Goal: Use online tool/utility: Utilize a website feature to perform a specific function

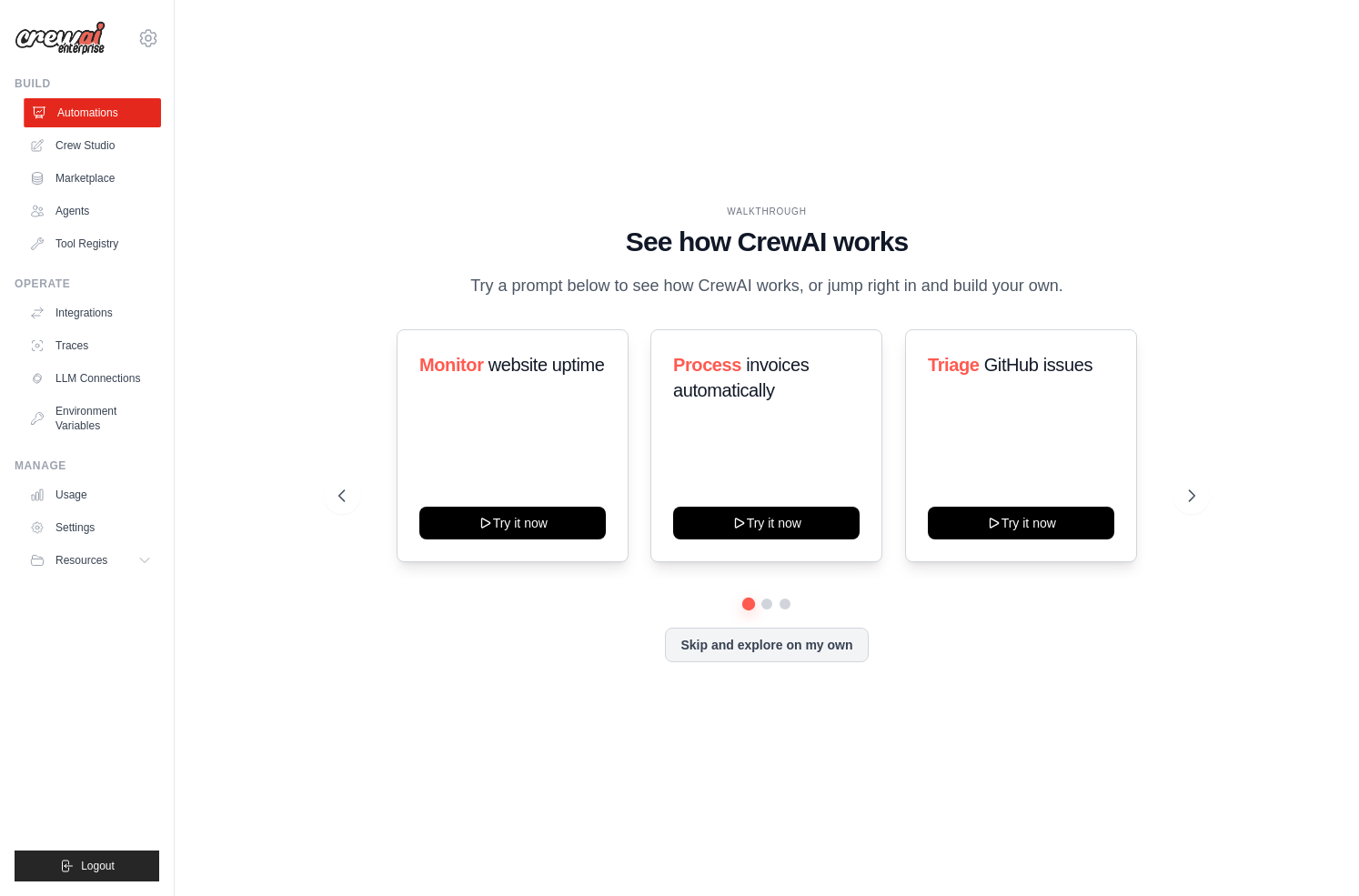
click at [119, 114] on link "Automations" at bounding box center [93, 113] width 137 height 30
click at [106, 142] on link "Crew Studio" at bounding box center [93, 145] width 137 height 30
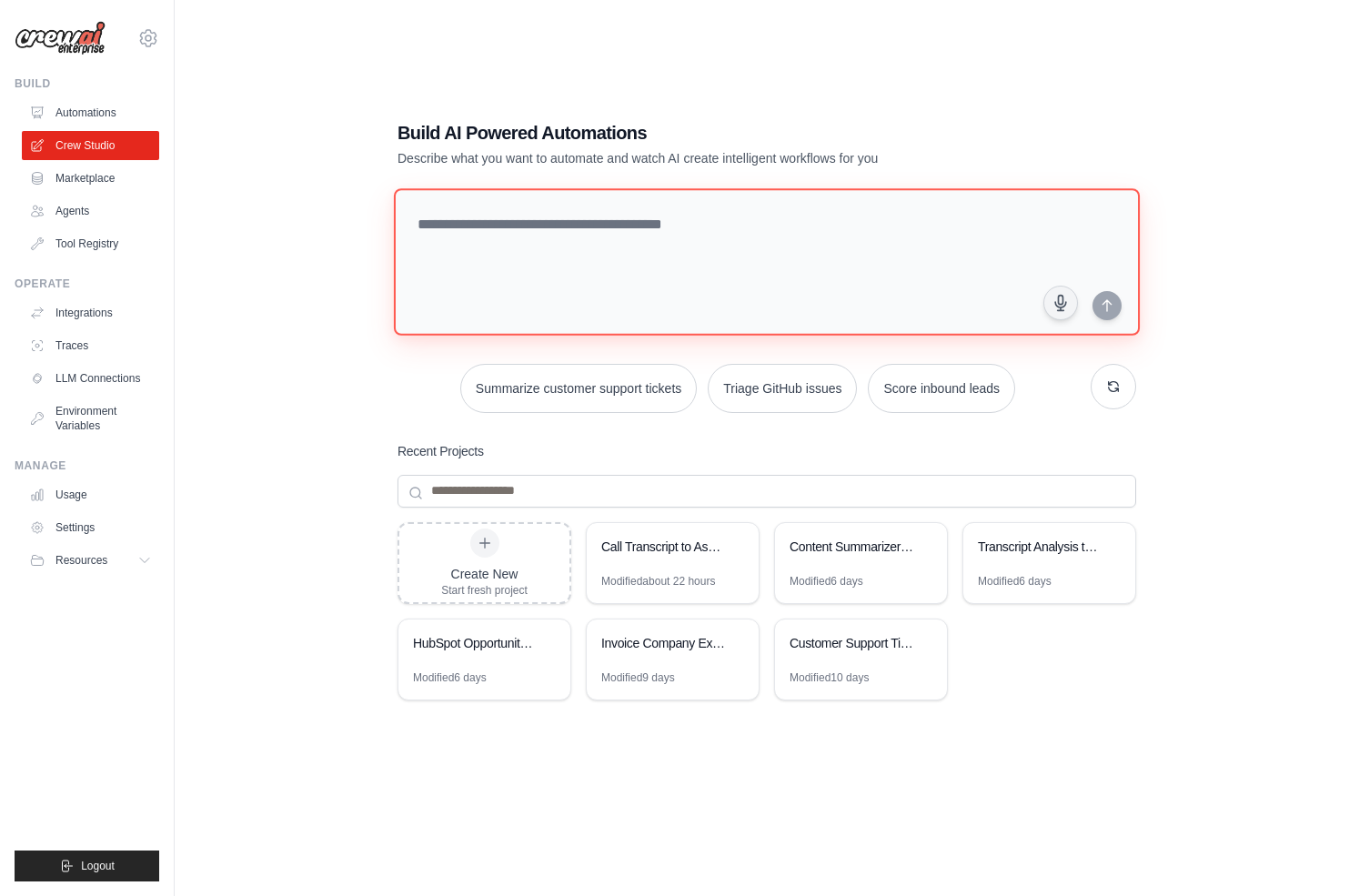
click at [578, 238] on textarea at bounding box center [767, 261] width 746 height 147
paste textarea "**********"
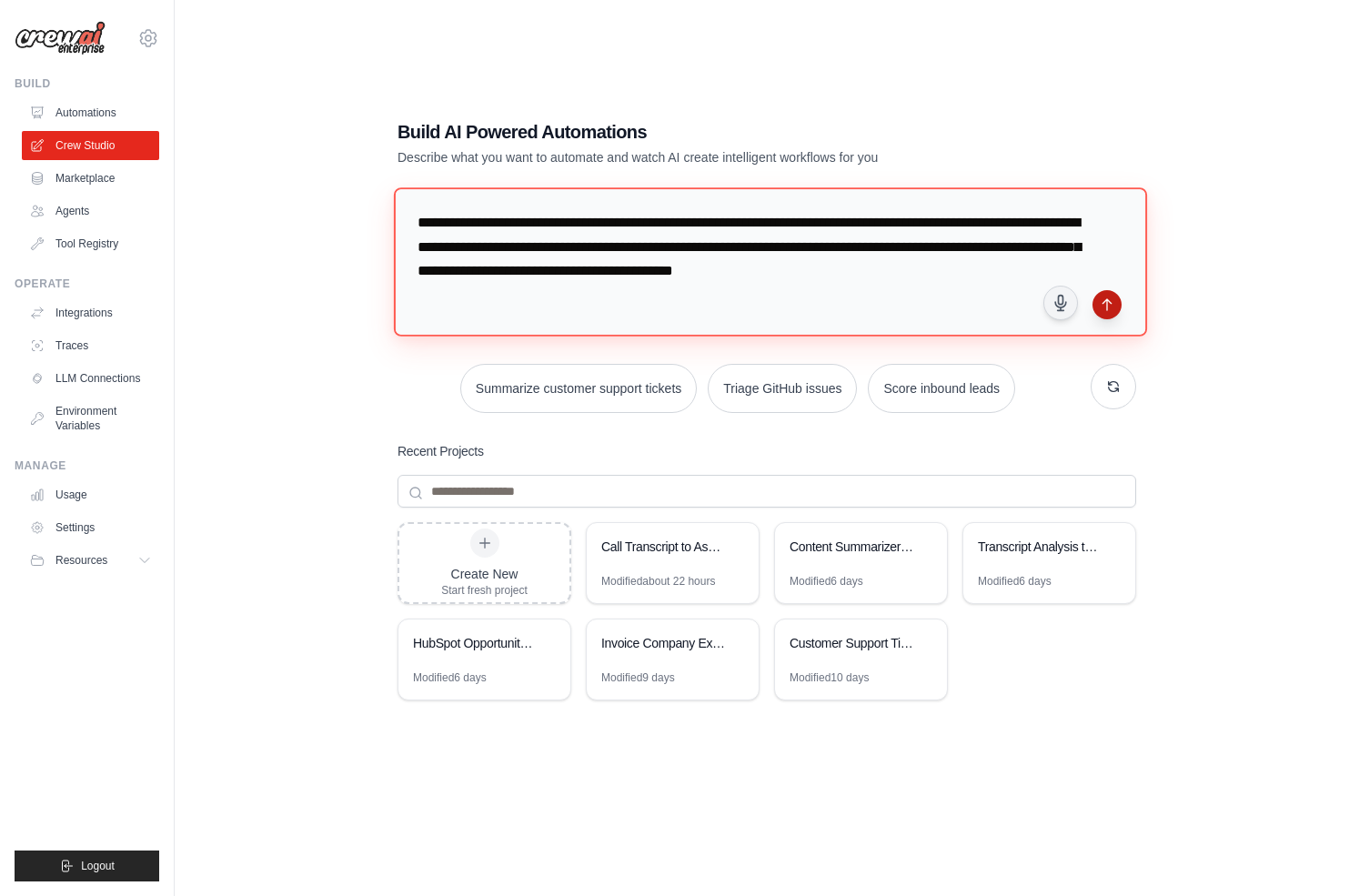
type textarea "**********"
click at [1108, 309] on icon "submit" at bounding box center [1107, 304] width 14 height 14
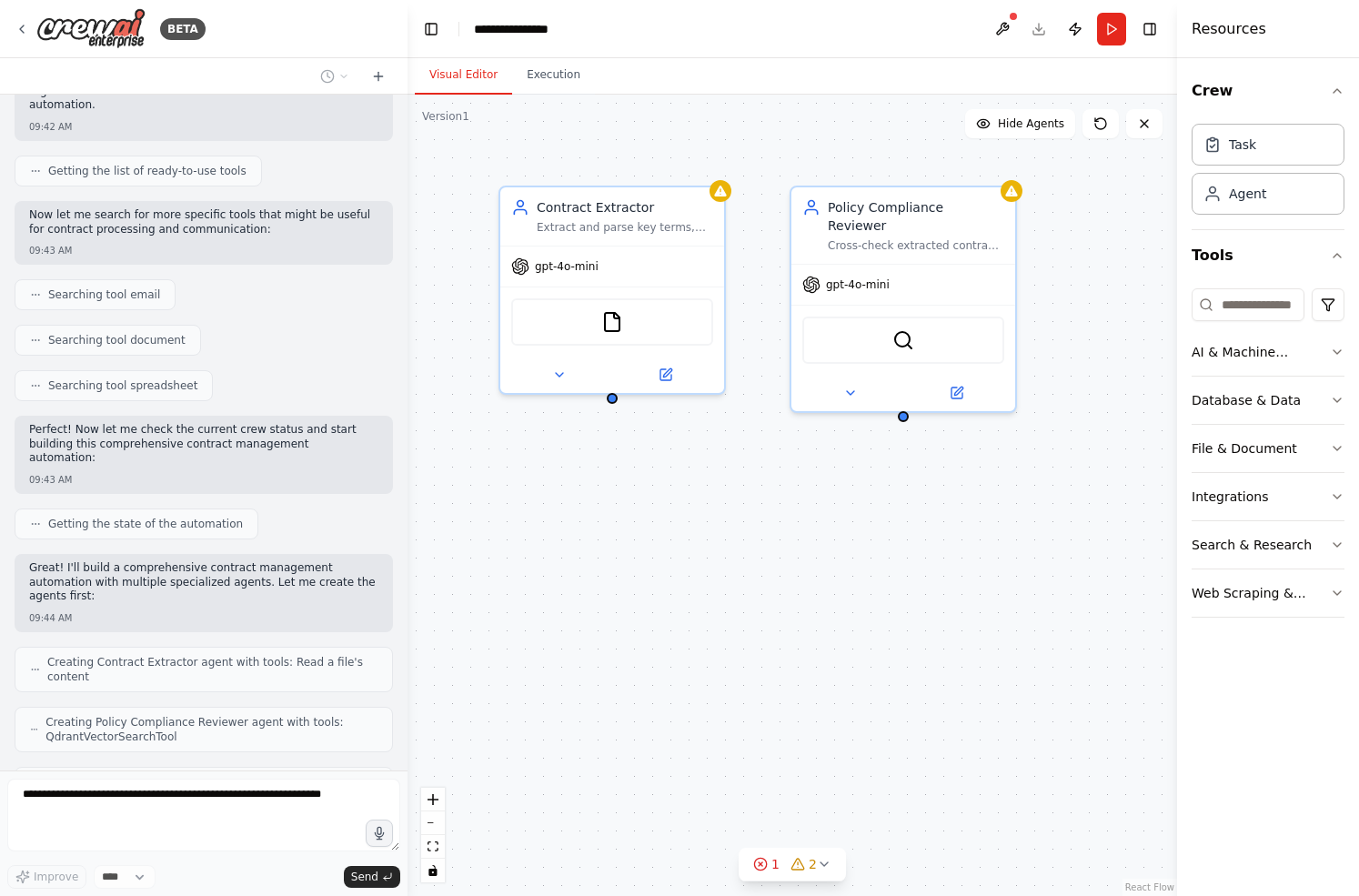
scroll to position [288, 0]
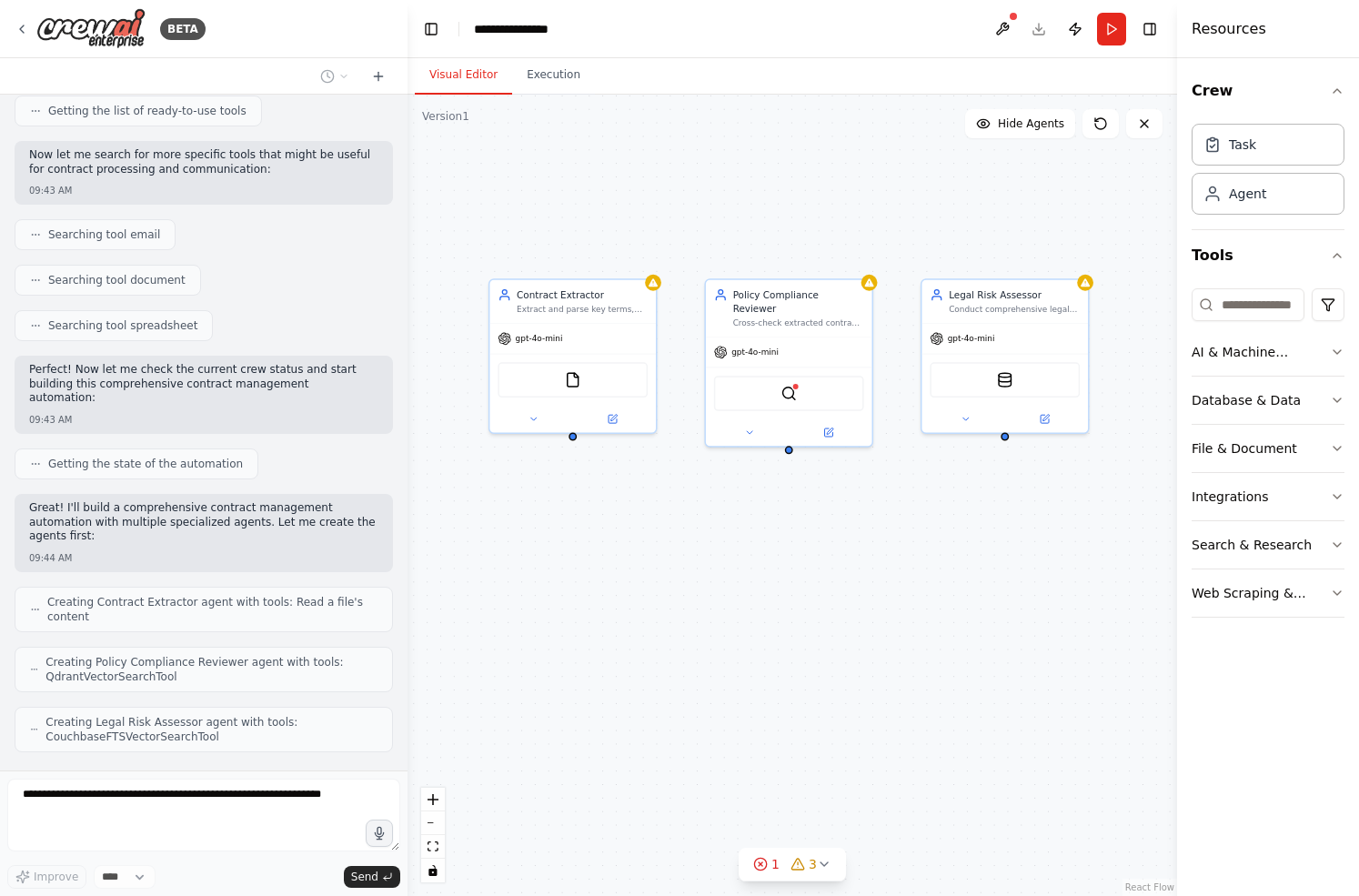
drag, startPoint x: 843, startPoint y: 586, endPoint x: 747, endPoint y: 557, distance: 100.3
click at [747, 557] on div "Contract Extractor Extract and parse key terms, clauses, and metadata from inbo…" at bounding box center [792, 495] width 770 height 802
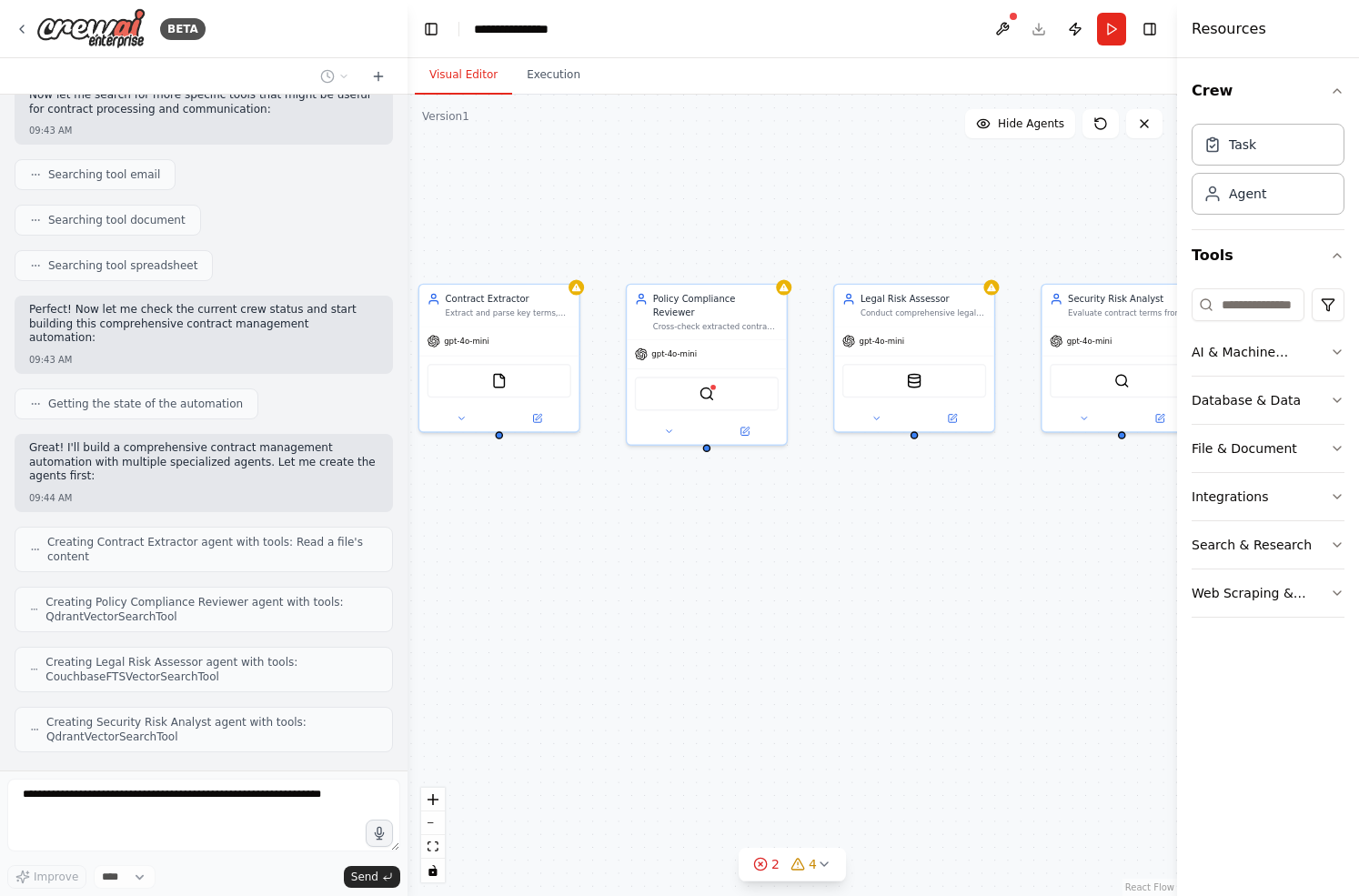
drag, startPoint x: 771, startPoint y: 568, endPoint x: 701, endPoint y: 568, distance: 70.0
click at [701, 568] on div "Contract Extractor Extract and parse key terms, clauses, and metadata from inbo…" at bounding box center [792, 495] width 770 height 802
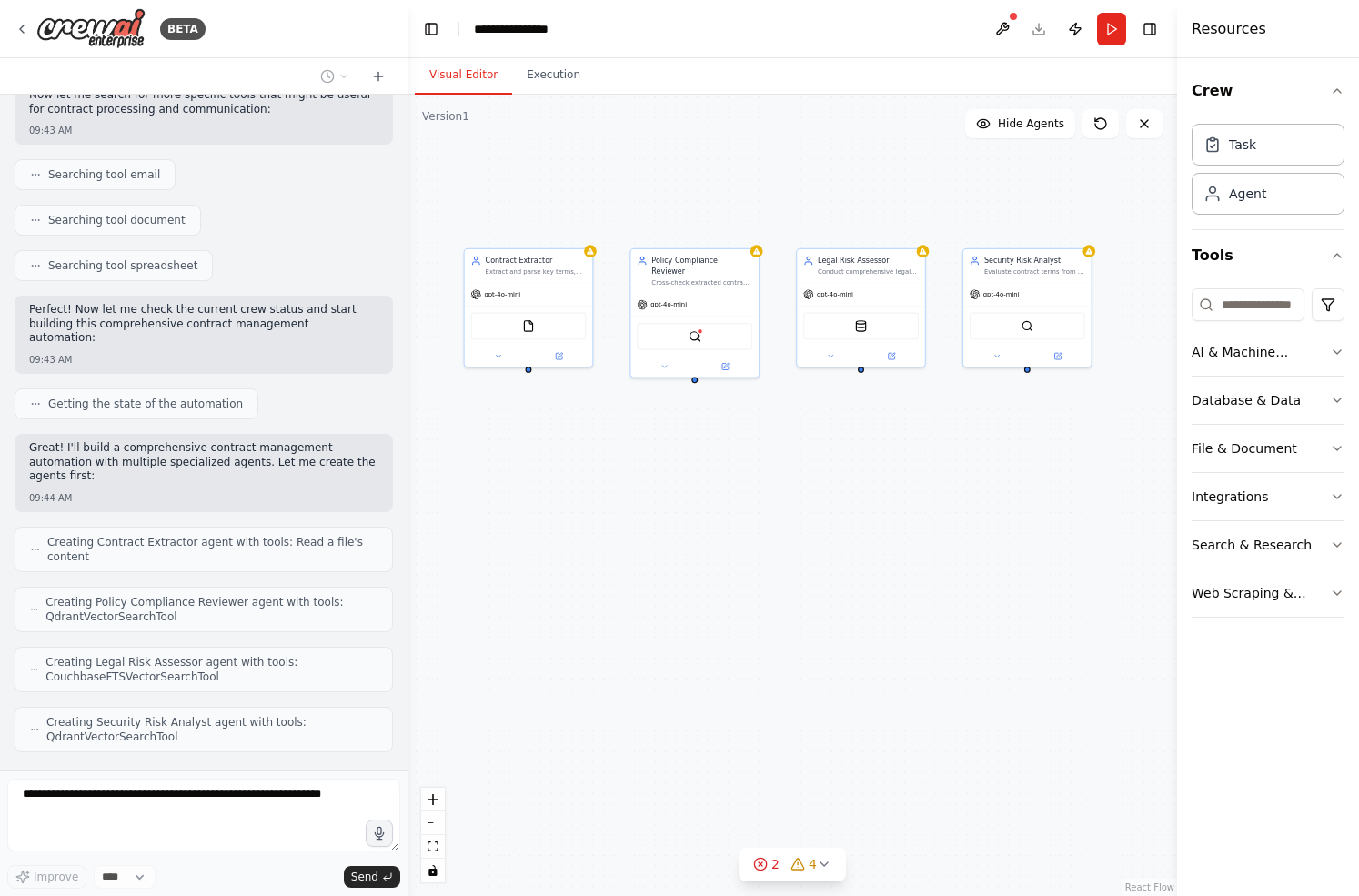
drag, startPoint x: 701, startPoint y: 568, endPoint x: 690, endPoint y: 477, distance: 91.7
click at [690, 476] on div "Contract Extractor Extract and parse key terms, clauses, and metadata from inbo…" at bounding box center [792, 495] width 770 height 802
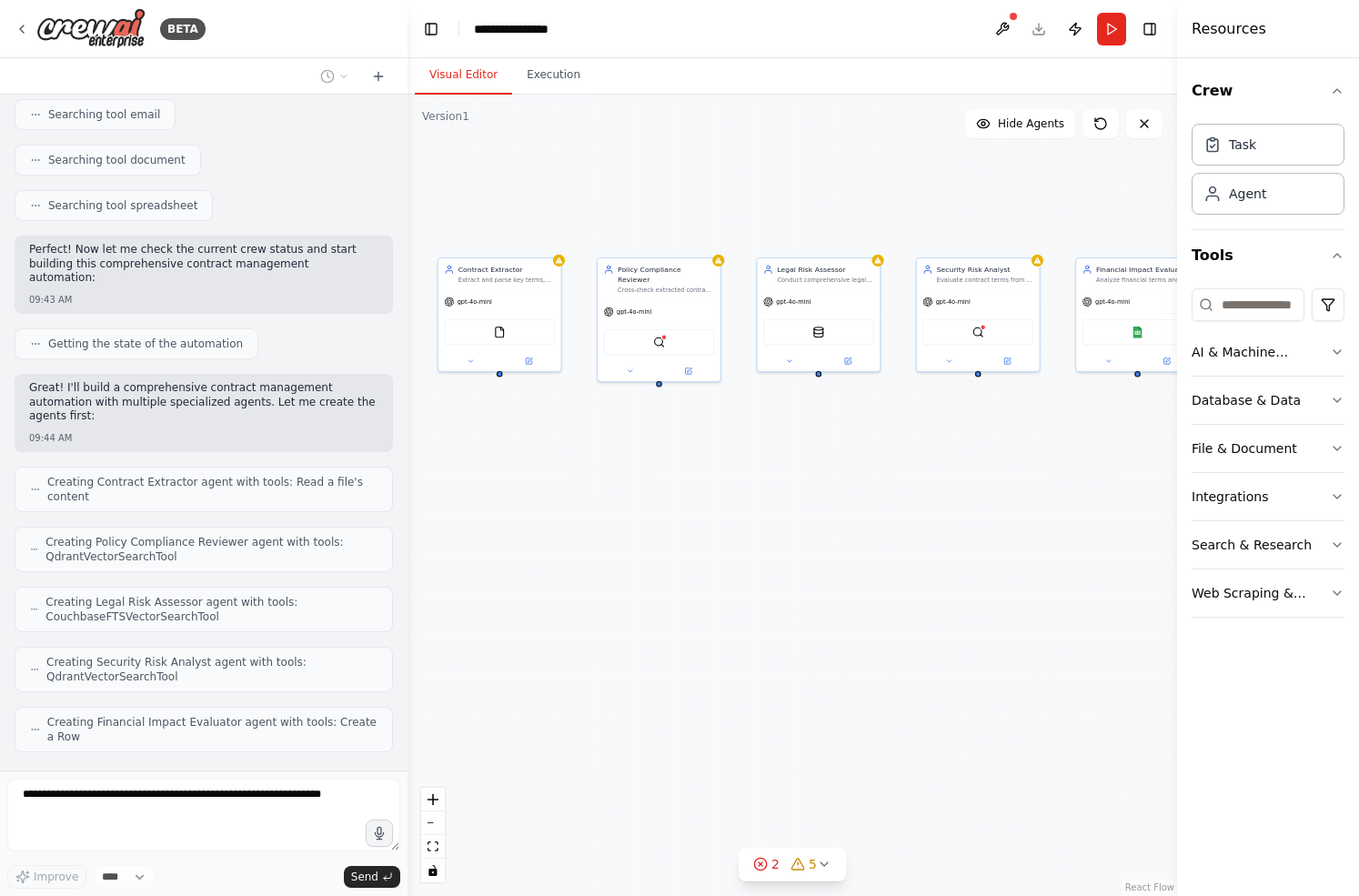
drag, startPoint x: 877, startPoint y: 444, endPoint x: 843, endPoint y: 444, distance: 34.0
click at [843, 444] on div "Contract Extractor Extract and parse key terms, clauses, and metadata from inbo…" at bounding box center [792, 495] width 770 height 802
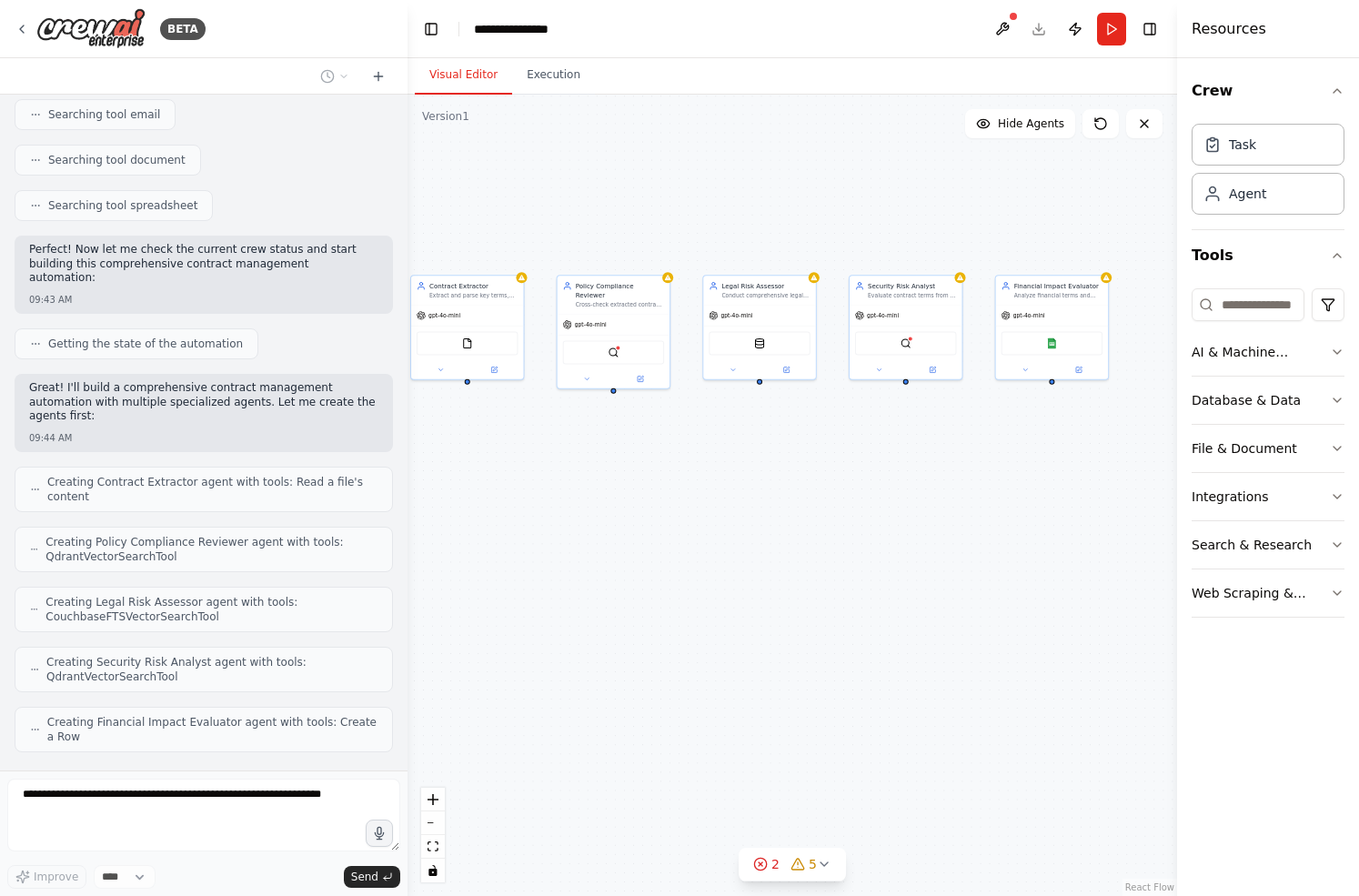
scroll to position [469, 0]
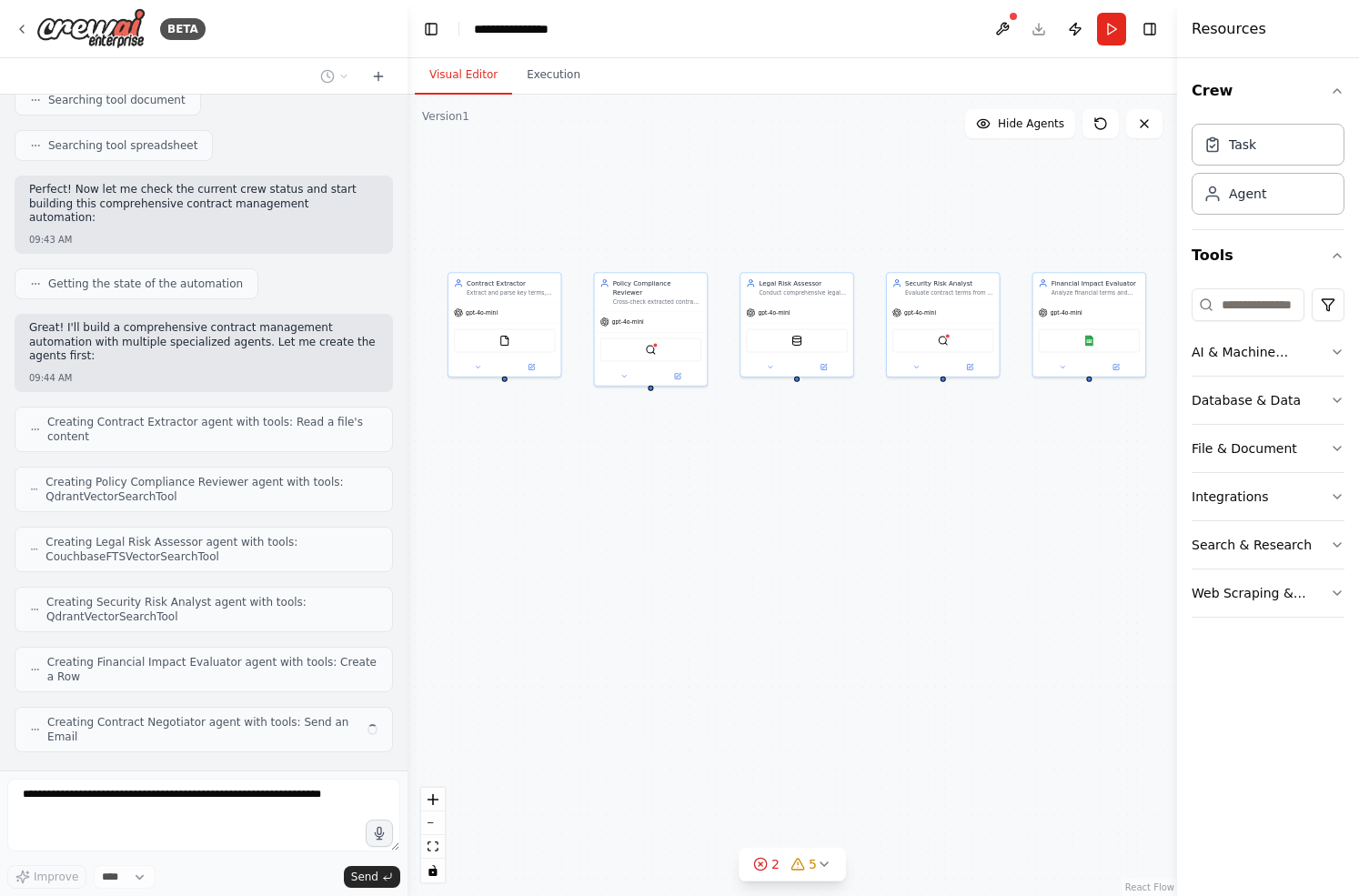
drag, startPoint x: 843, startPoint y: 444, endPoint x: 820, endPoint y: 443, distance: 23.0
click at [820, 443] on div "Contract Extractor Extract and parse key terms, clauses, and metadata from inbo…" at bounding box center [792, 495] width 770 height 802
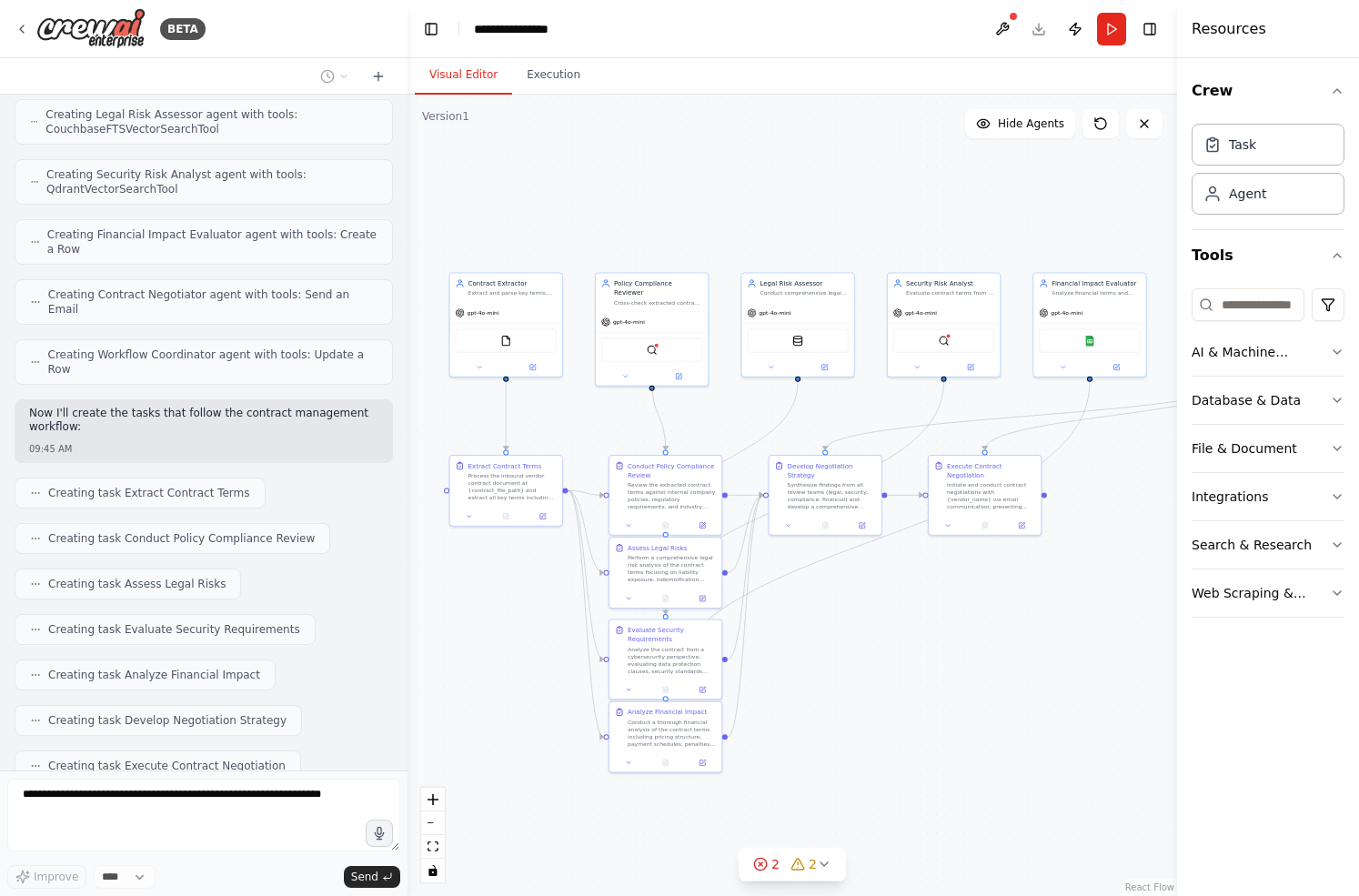
scroll to position [942, 0]
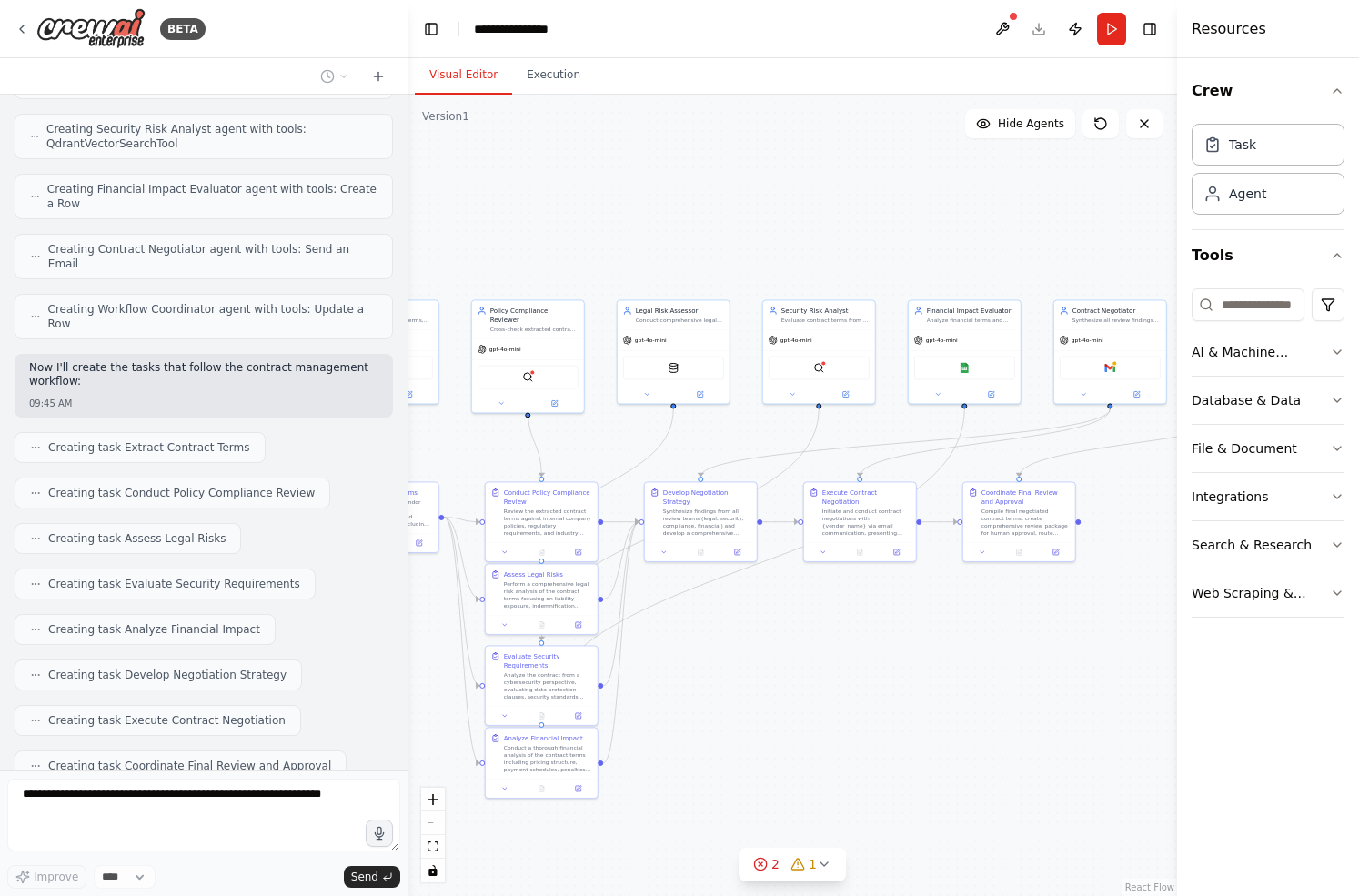
drag, startPoint x: 852, startPoint y: 619, endPoint x: 731, endPoint y: 645, distance: 123.8
click at [730, 645] on div ".deletable-edge-delete-btn { width: 20px; height: 20px; border: 0px solid #ffff…" at bounding box center [792, 495] width 770 height 802
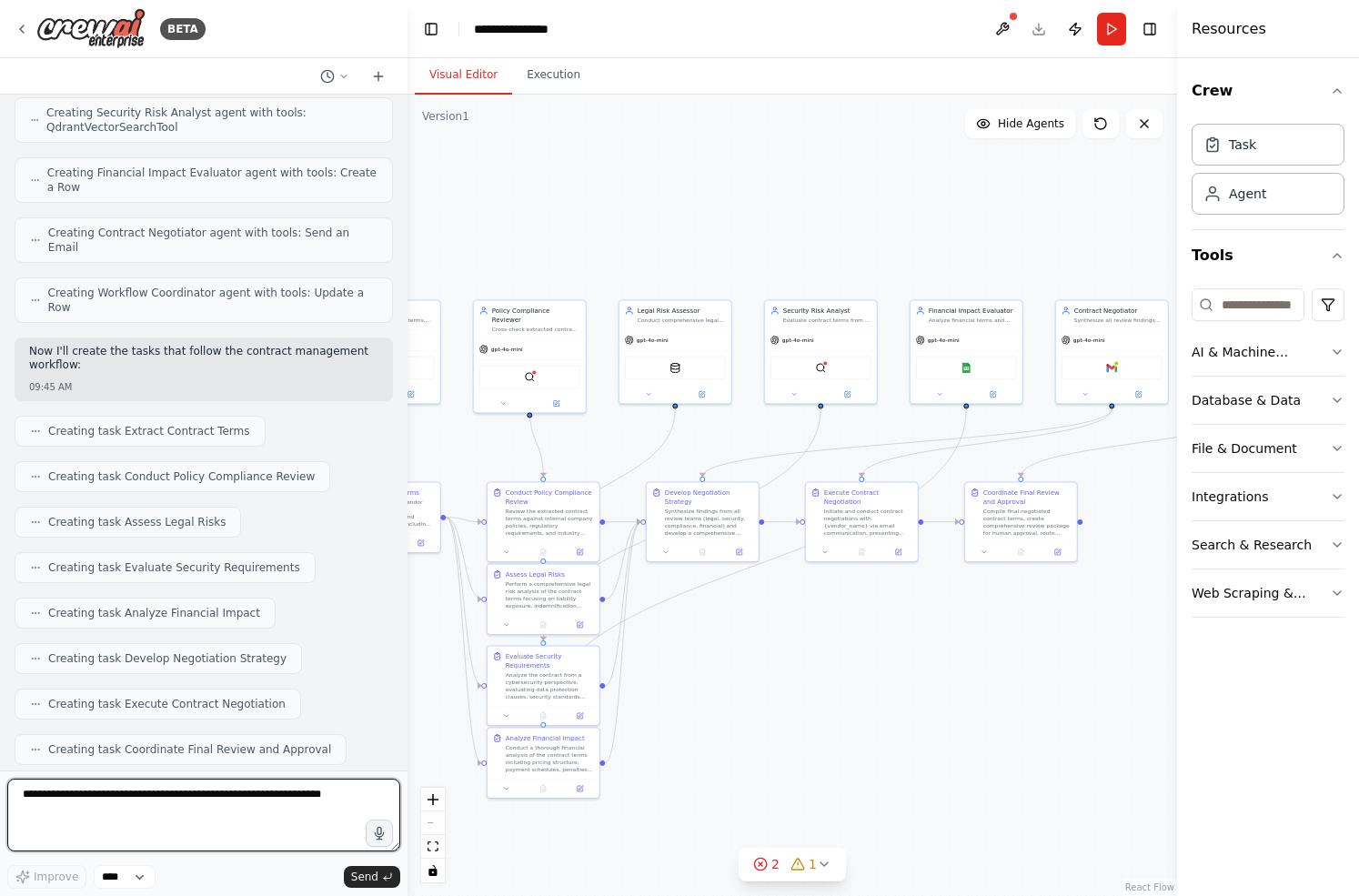
scroll to position [1065, 0]
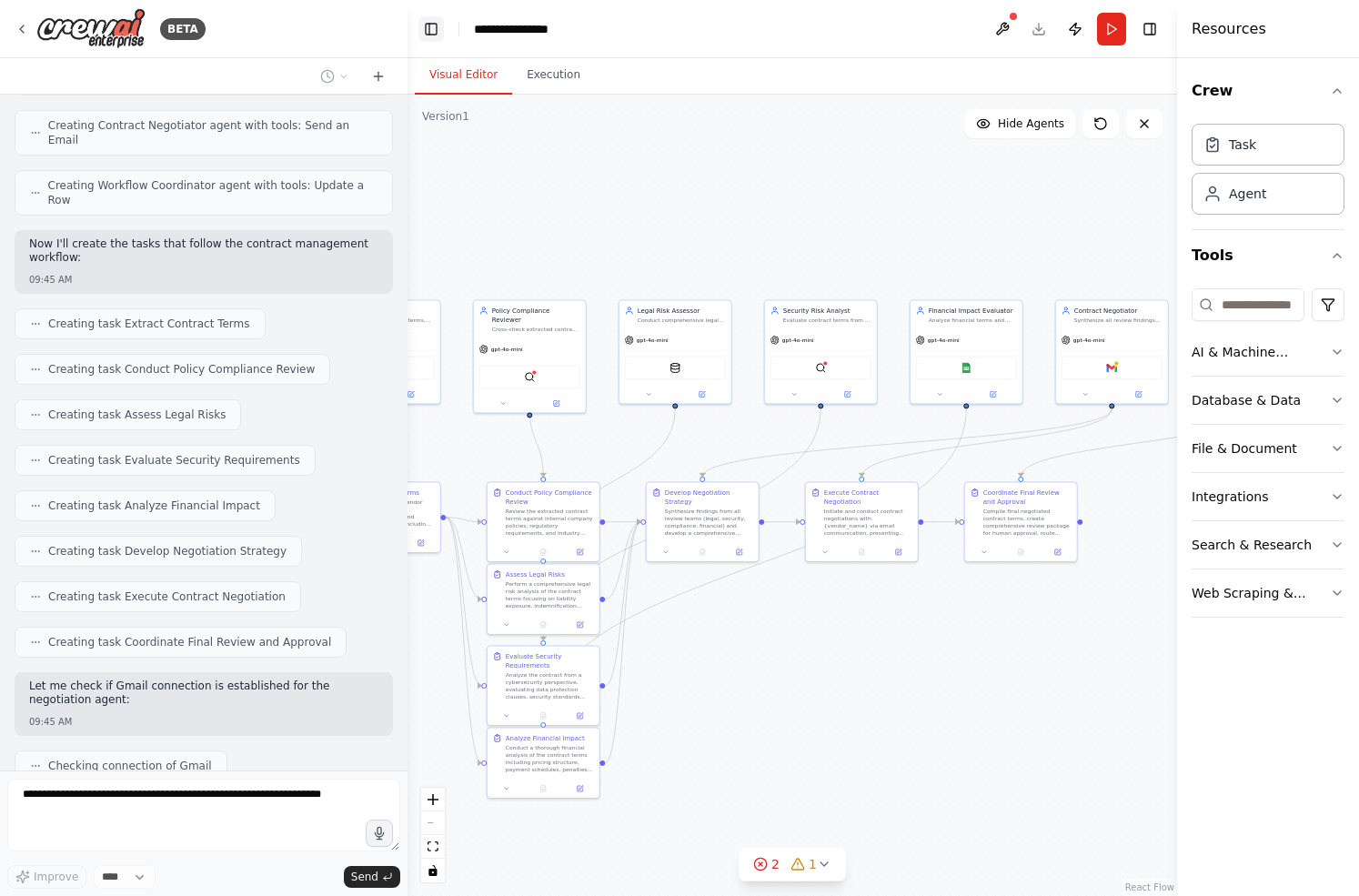
click at [425, 33] on button "Toggle Left Sidebar" at bounding box center [431, 29] width 26 height 26
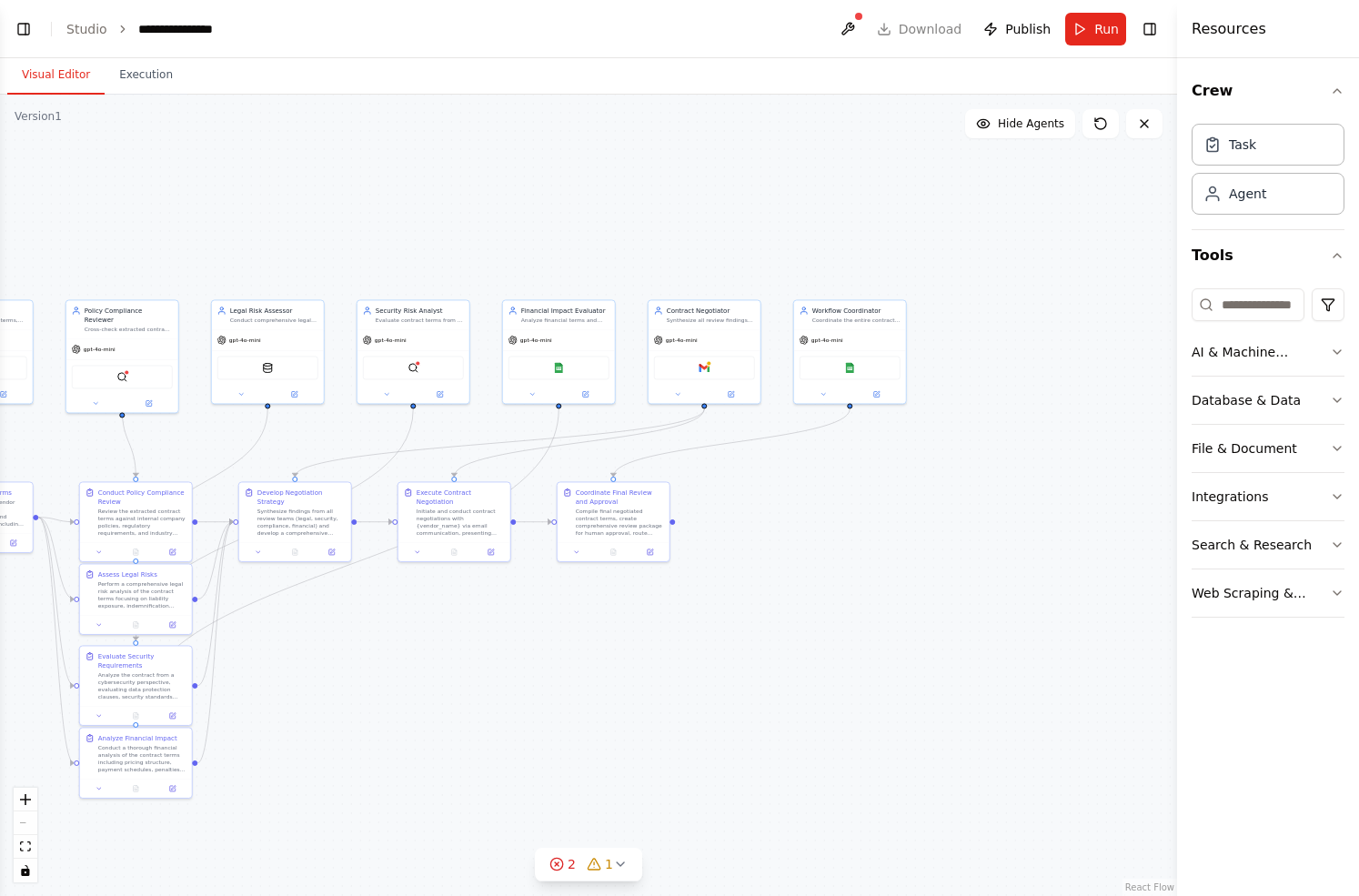
scroll to position [1176, 0]
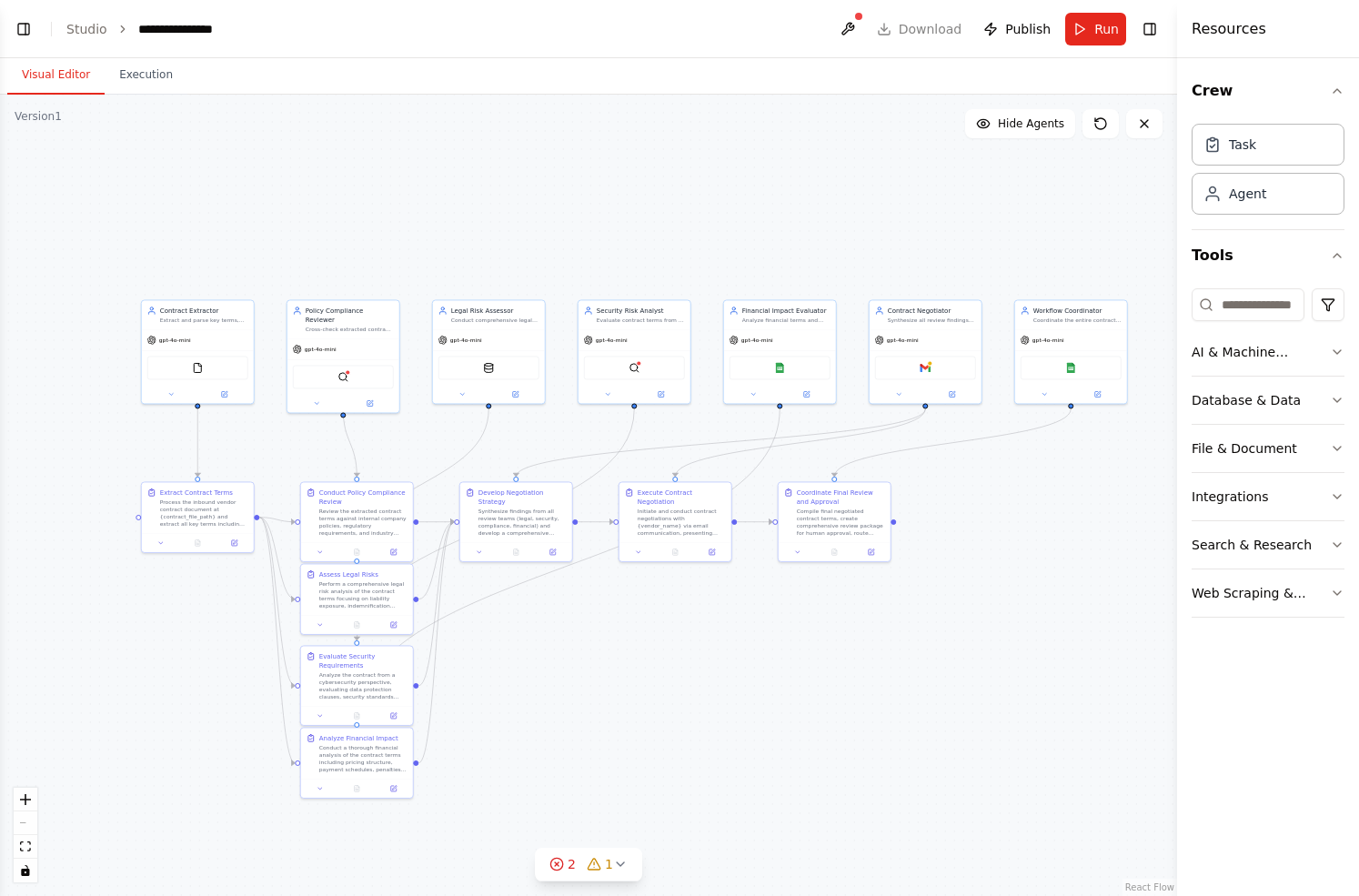
drag, startPoint x: 483, startPoint y: 662, endPoint x: 698, endPoint y: 660, distance: 215.0
click at [698, 661] on div ".deletable-edge-delete-btn { width: 20px; height: 20px; border: 0px solid #ffff…" at bounding box center [589, 495] width 1178 height 802
click at [576, 871] on div "2 1" at bounding box center [581, 864] width 64 height 18
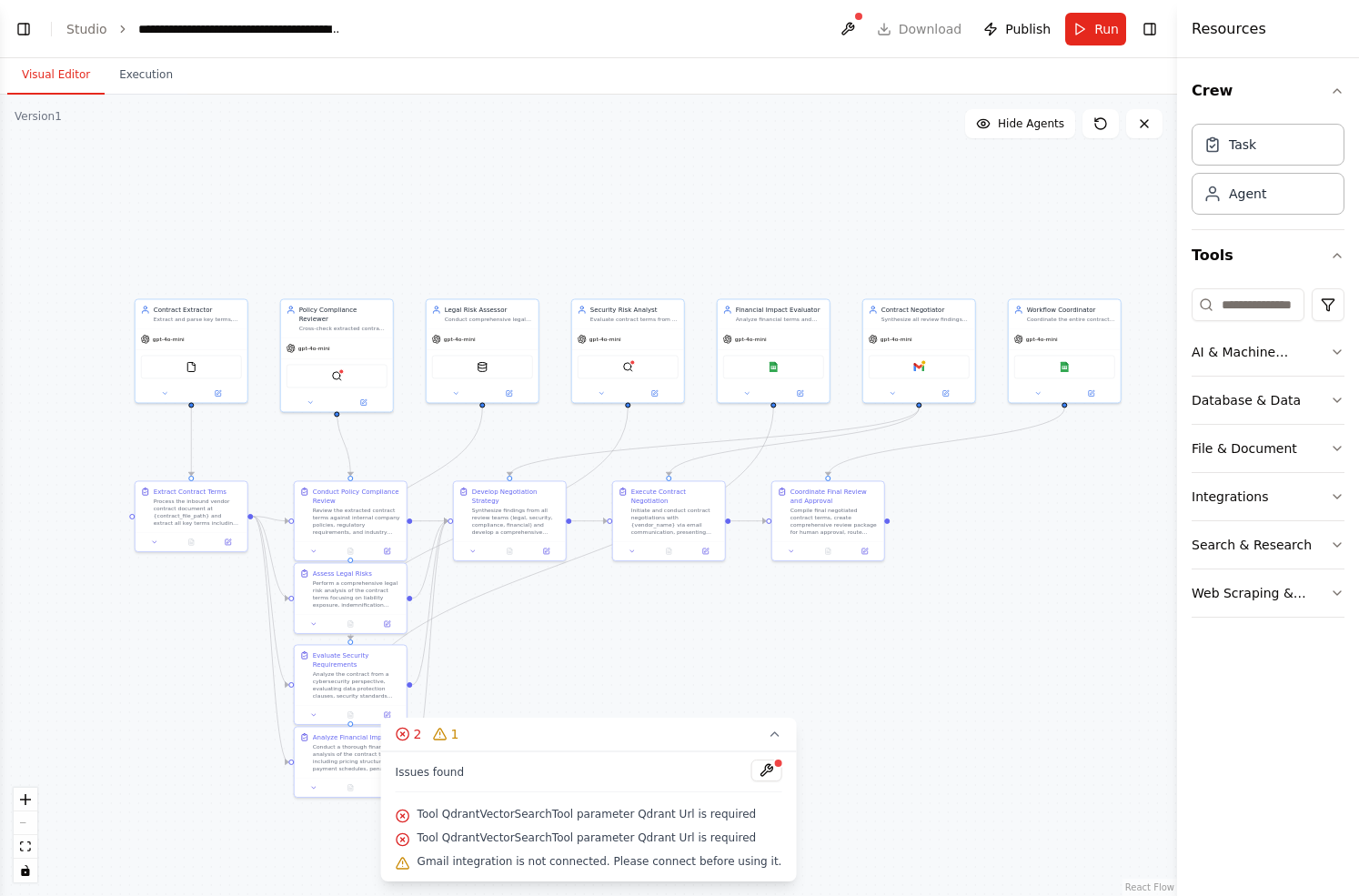
click at [617, 662] on div ".deletable-edge-delete-btn { width: 20px; height: 20px; border: 0px solid #ffff…" at bounding box center [589, 495] width 1178 height 802
